Goal: Navigation & Orientation: Find specific page/section

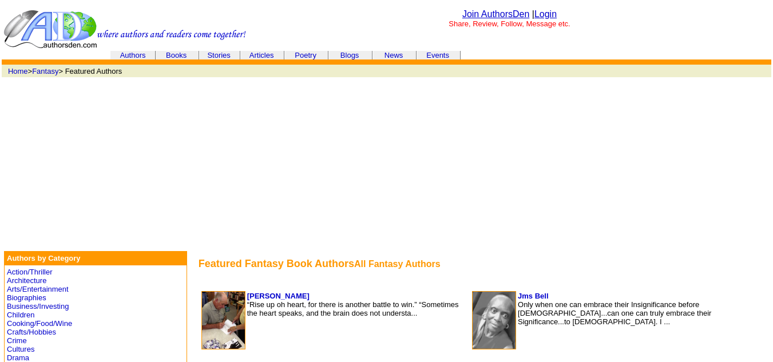
scroll to position [909, 0]
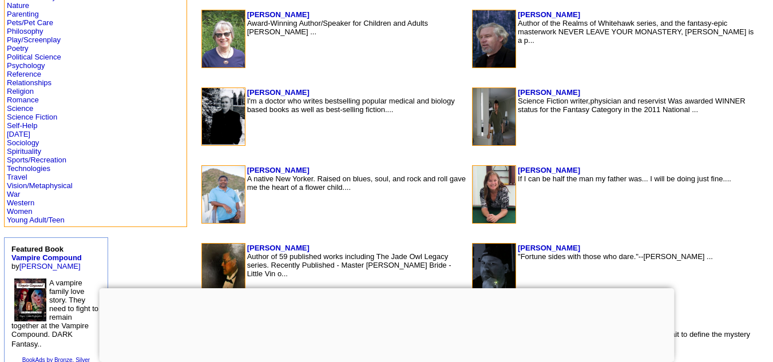
scroll to position [587, 0]
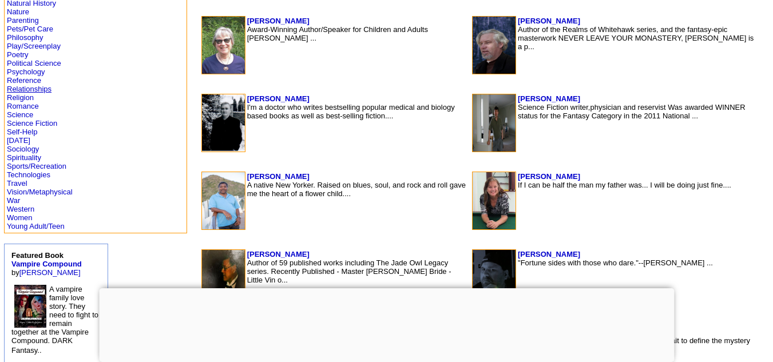
click at [20, 86] on link "Relationships" at bounding box center [29, 89] width 45 height 9
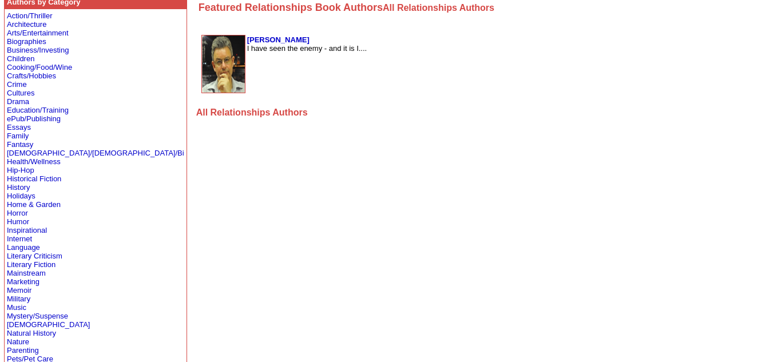
scroll to position [257, 0]
click at [196, 112] on font "All Relationships Authors" at bounding box center [252, 112] width 112 height 10
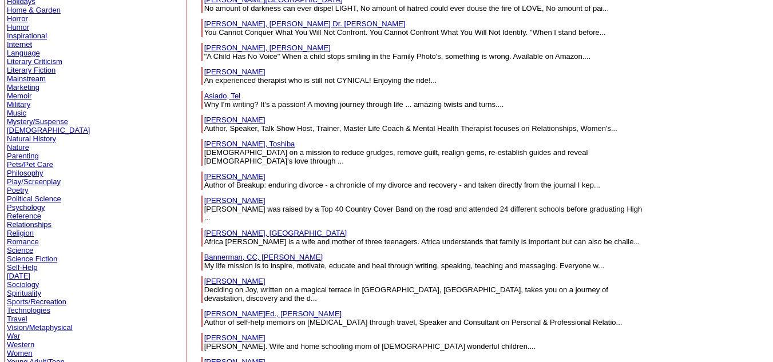
scroll to position [280, 0]
